Goal: Task Accomplishment & Management: Manage account settings

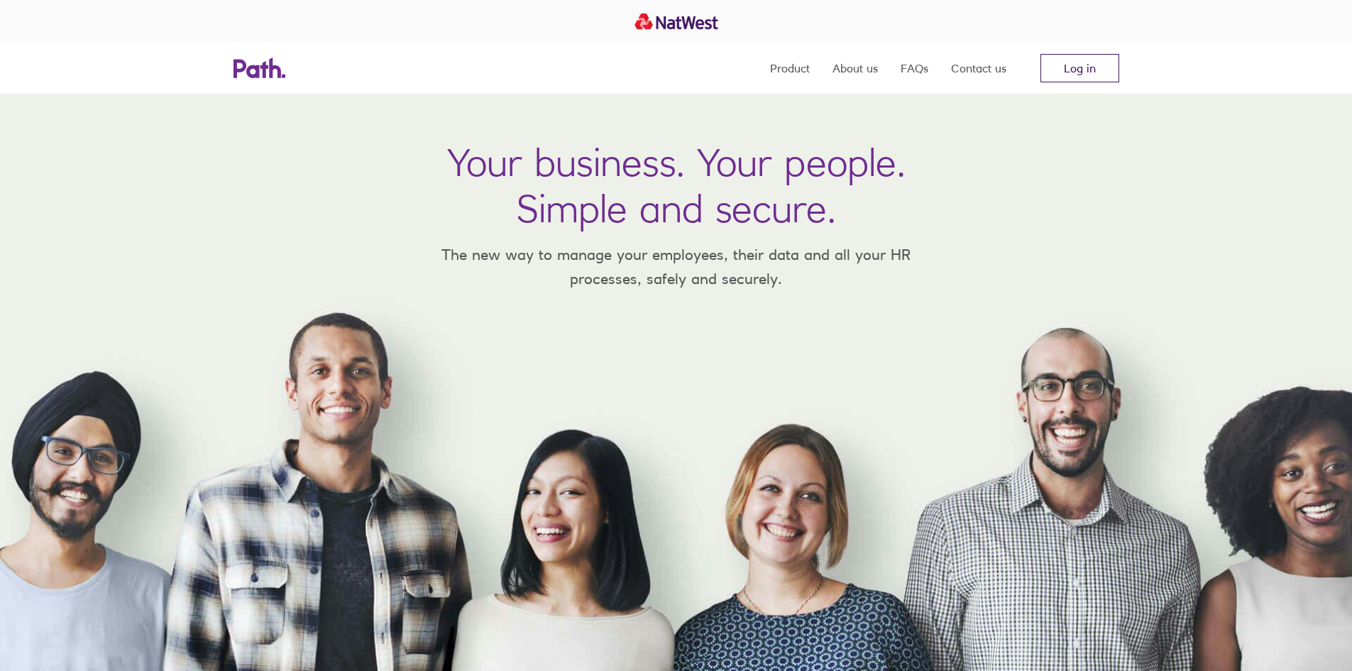
click at [1078, 66] on link "Log in" at bounding box center [1079, 68] width 79 height 28
click at [1069, 63] on link "Log in" at bounding box center [1079, 68] width 79 height 28
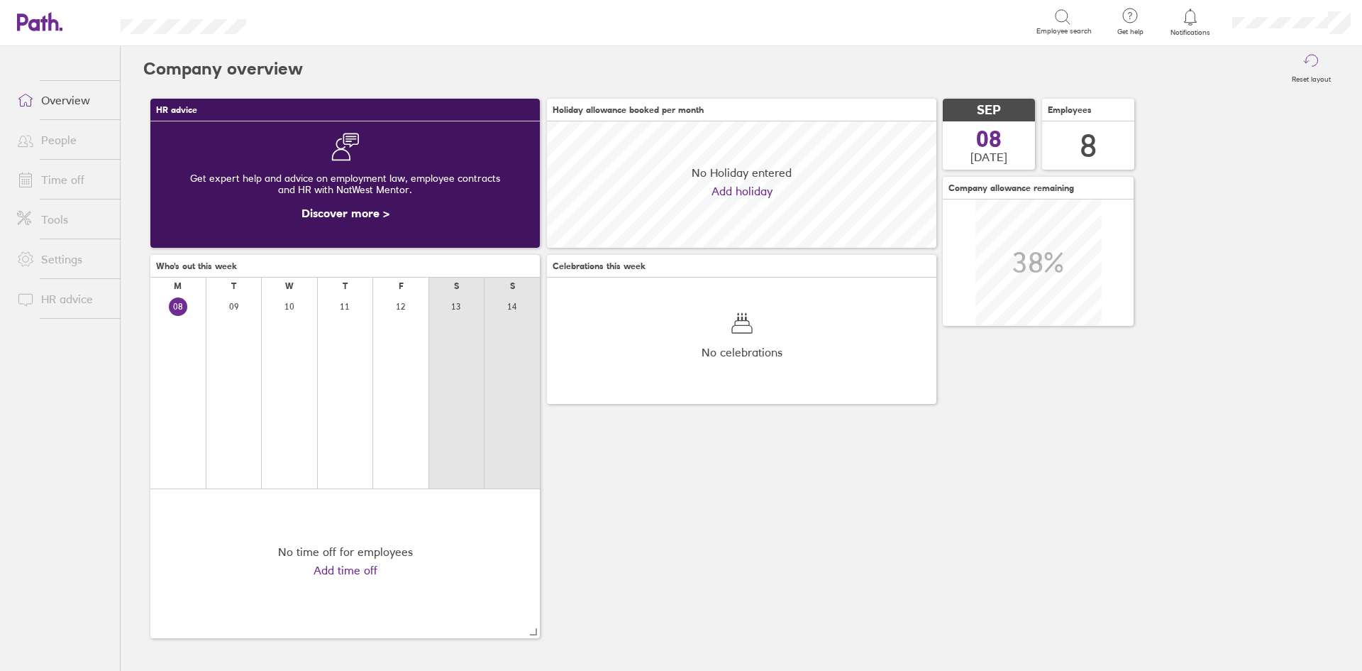
scroll to position [126, 390]
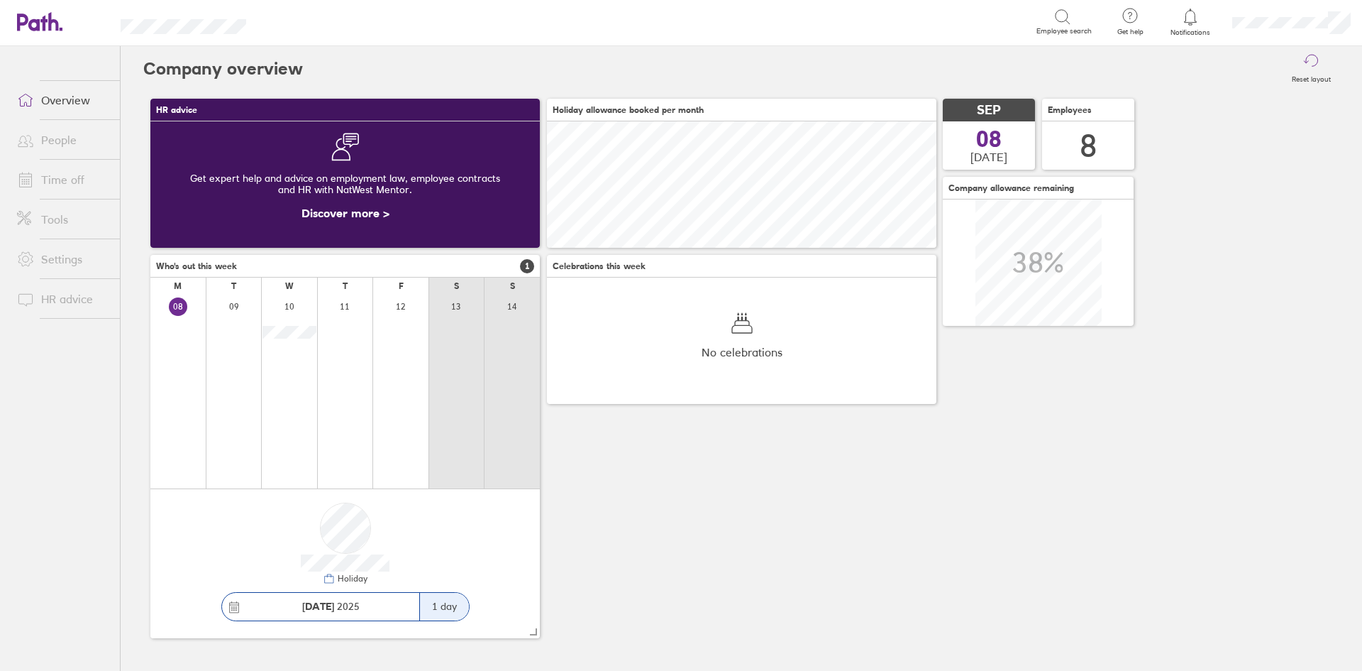
click at [70, 181] on link "Time off" at bounding box center [63, 179] width 114 height 28
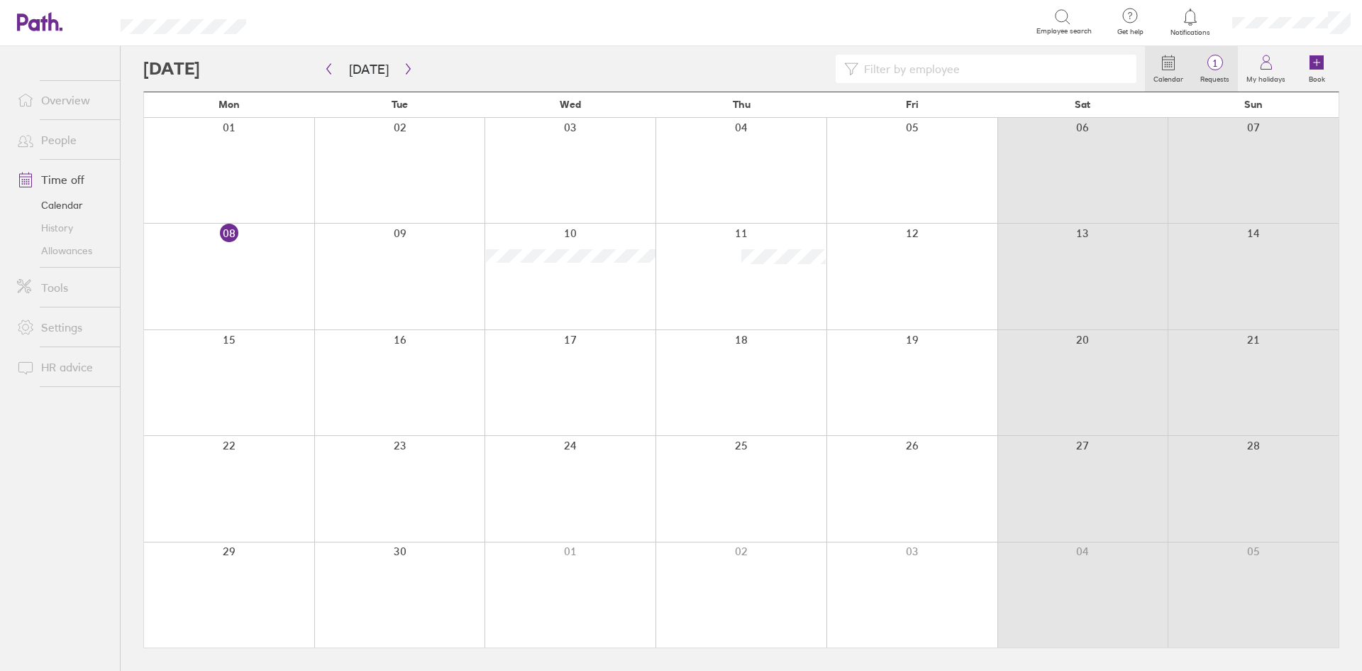
click at [1223, 68] on span "1" at bounding box center [1215, 62] width 46 height 11
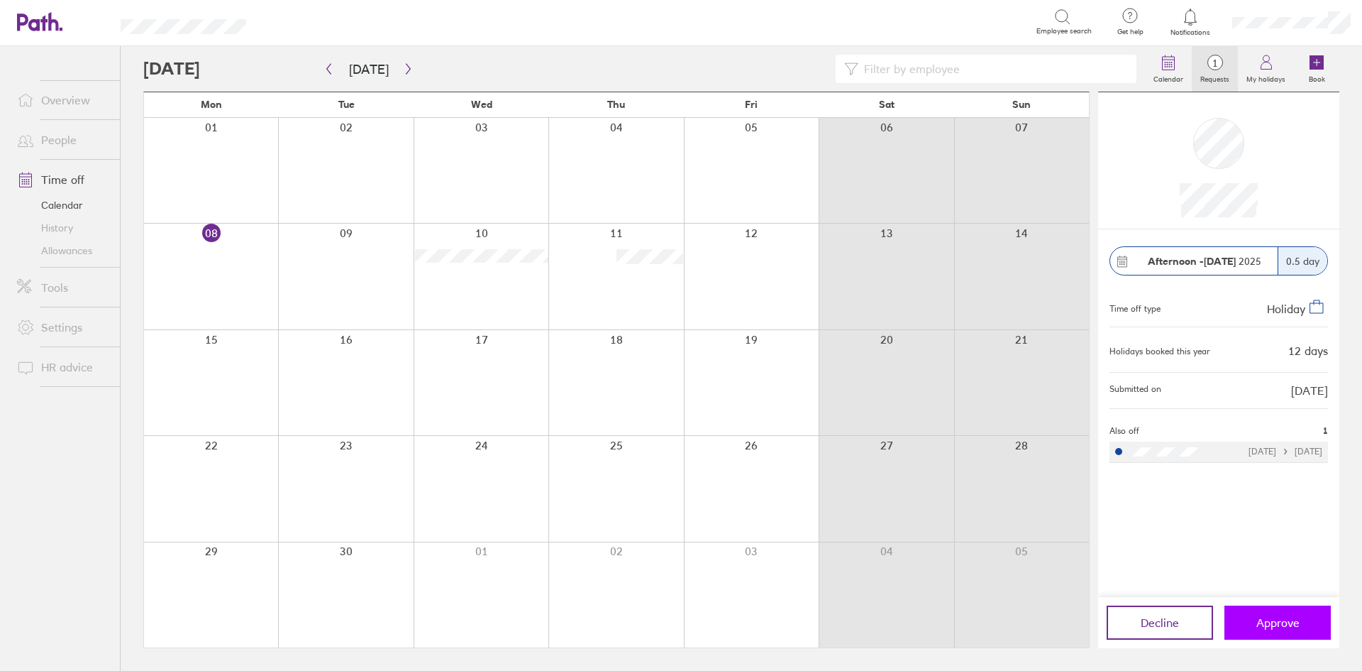
click at [1261, 620] on span "Approve" at bounding box center [1278, 622] width 43 height 13
click at [1265, 618] on span "Approve" at bounding box center [1278, 622] width 43 height 13
